Goal: Transaction & Acquisition: Purchase product/service

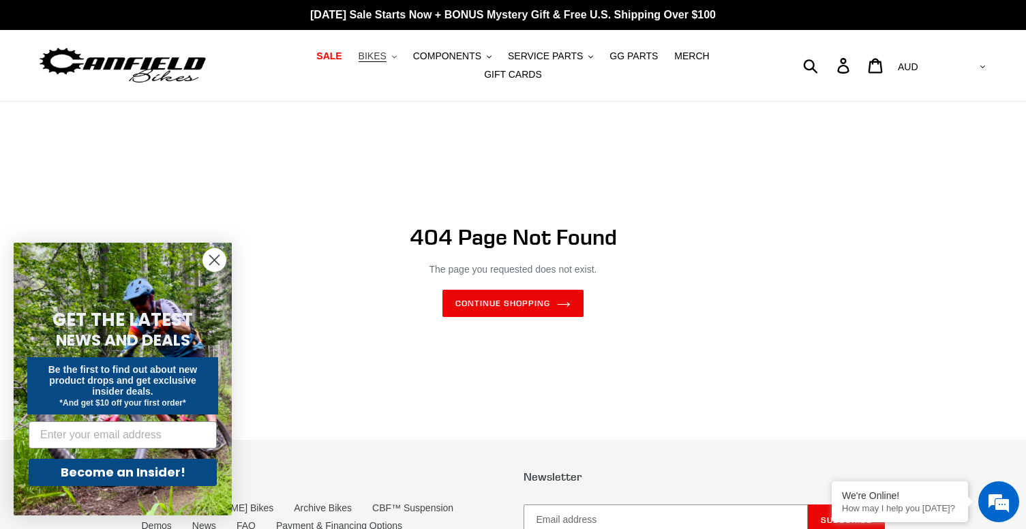
click at [392, 59] on icon ".cls-1{fill:#231f20}" at bounding box center [394, 57] width 5 height 5
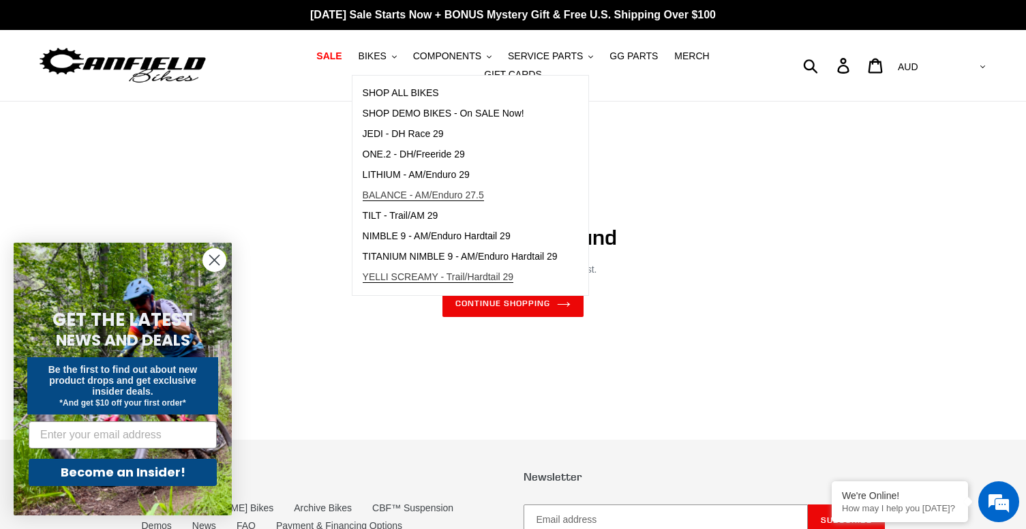
drag, startPoint x: 419, startPoint y: 195, endPoint x: 514, endPoint y: 275, distance: 123.9
click at [419, 196] on span "BALANCE - AM/Enduro 27.5" at bounding box center [423, 196] width 121 height 12
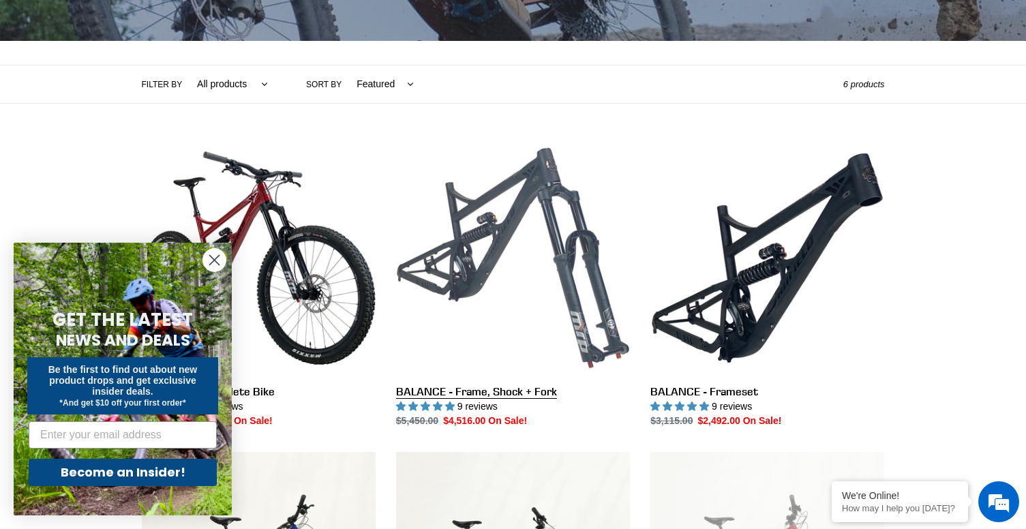
scroll to position [273, 0]
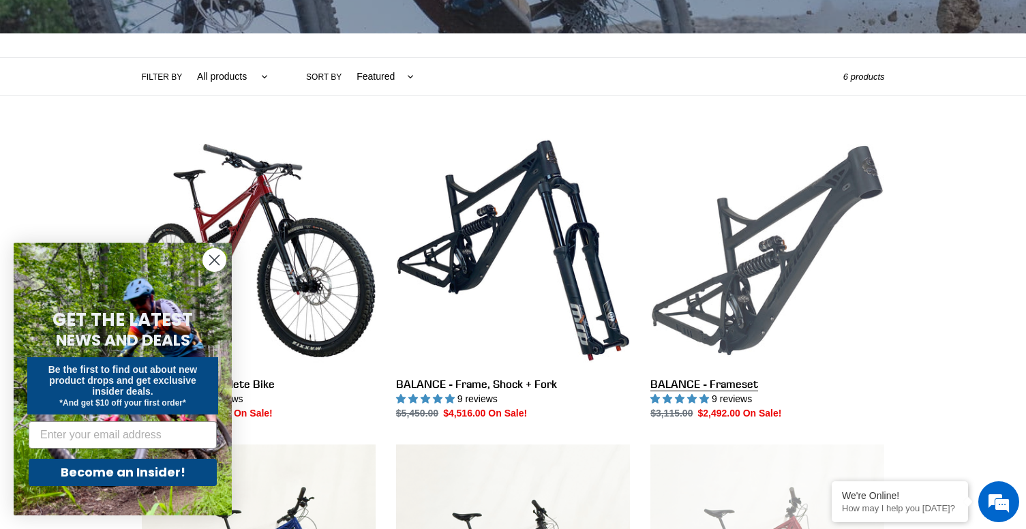
click at [720, 369] on link "BALANCE - Frameset" at bounding box center [768, 277] width 234 height 287
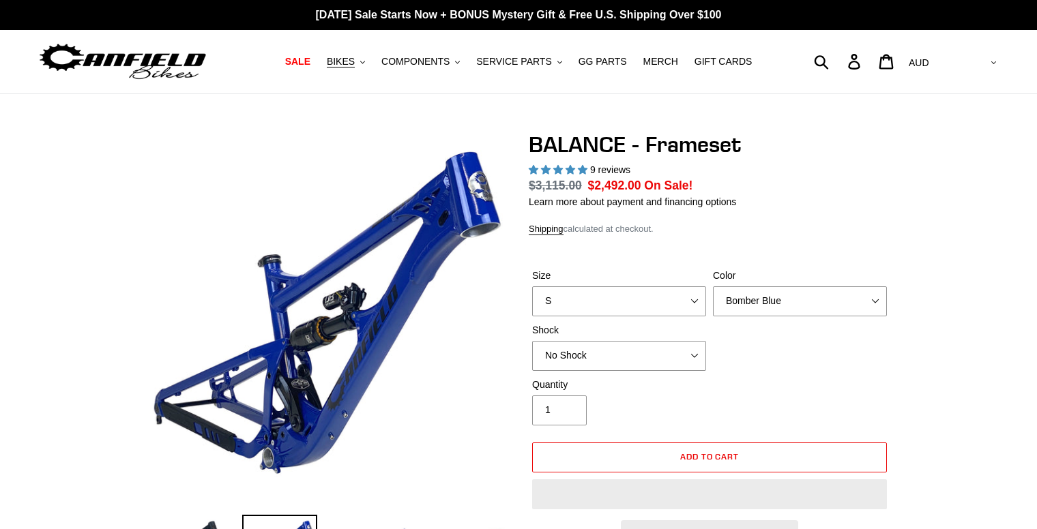
select select "highest-rating"
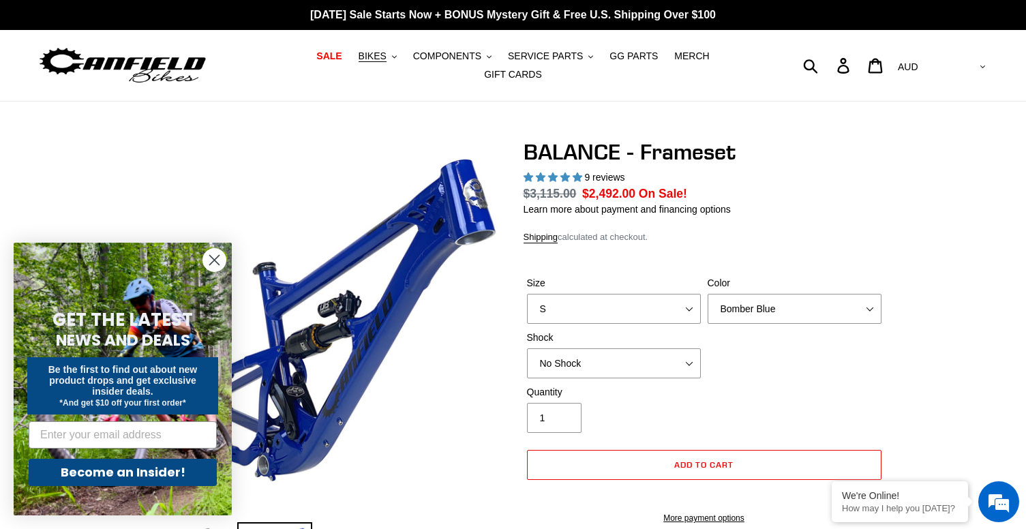
click at [213, 256] on circle "Close dialog" at bounding box center [214, 260] width 23 height 23
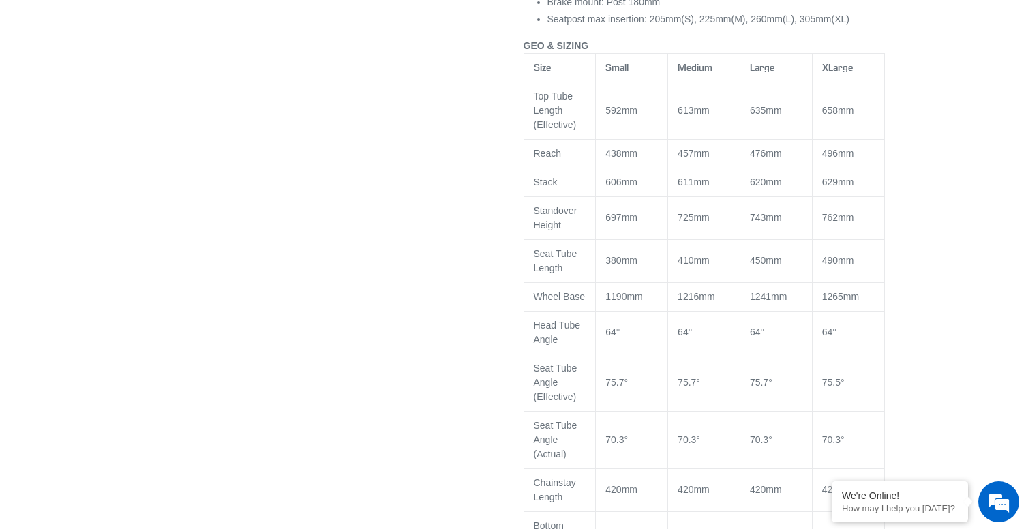
scroll to position [1228, 0]
